Goal: Information Seeking & Learning: Learn about a topic

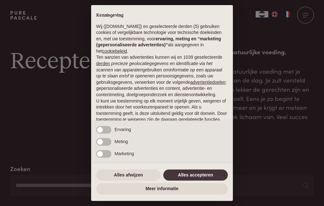
click at [127, 180] on button "Alles afwijzen" at bounding box center [128, 174] width 65 height 11
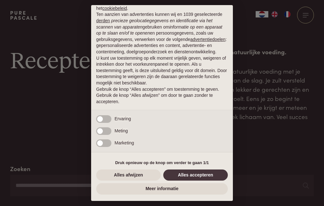
click at [124, 172] on button "Alles afwijzen" at bounding box center [128, 174] width 65 height 11
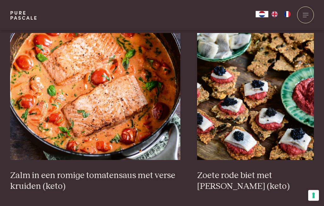
scroll to position [1123, 0]
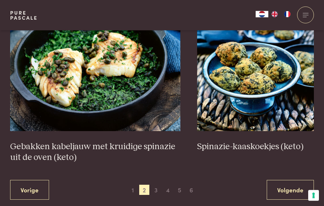
scroll to position [1130, 0]
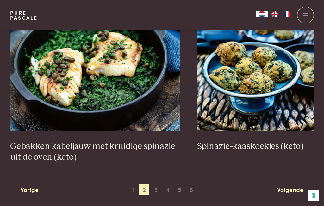
click at [298, 189] on link "Volgende" at bounding box center [290, 189] width 47 height 20
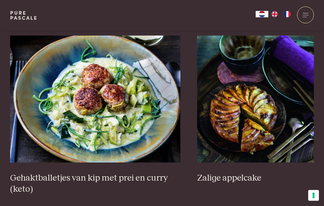
scroll to position [1153, 0]
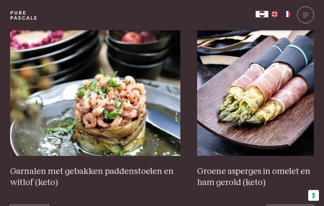
scroll to position [1116, 0]
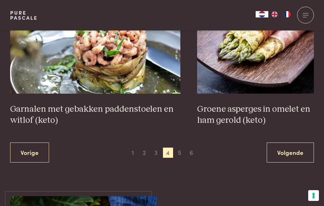
click at [296, 149] on link "Volgende" at bounding box center [290, 152] width 47 height 20
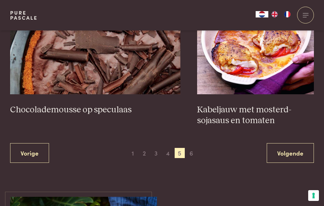
scroll to position [1191, 0]
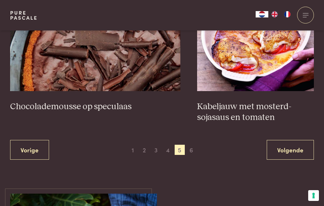
click at [297, 155] on link "Volgende" at bounding box center [290, 150] width 47 height 20
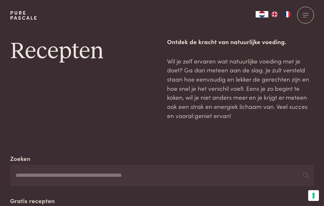
scroll to position [9, 0]
